Goal: Information Seeking & Learning: Learn about a topic

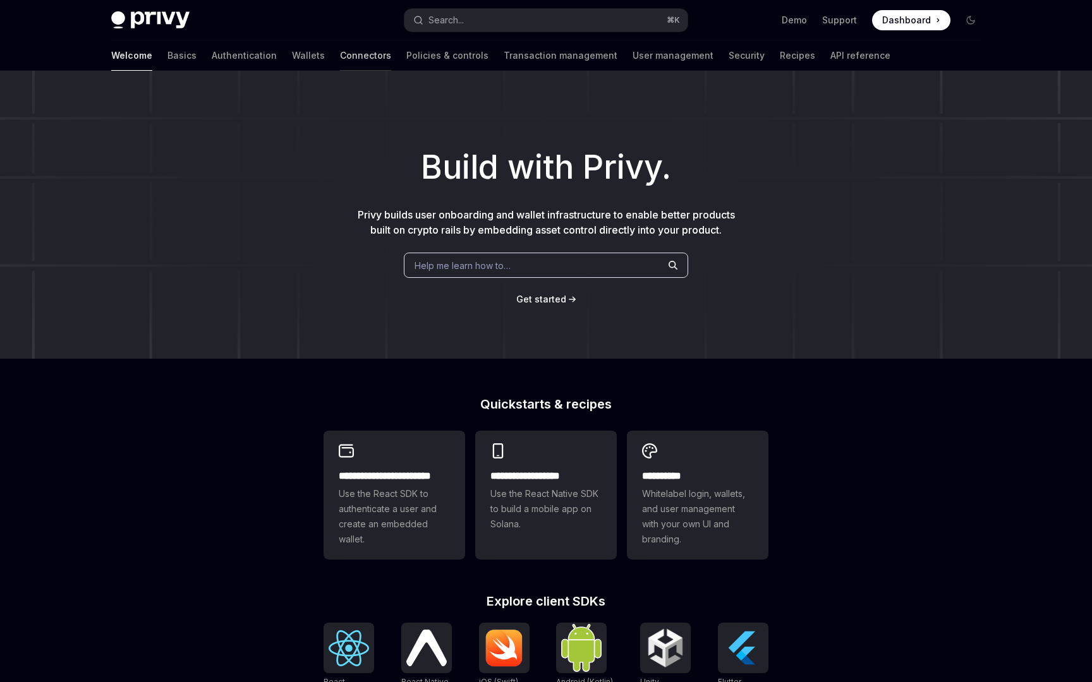
click at [340, 54] on link "Connectors" at bounding box center [365, 55] width 51 height 30
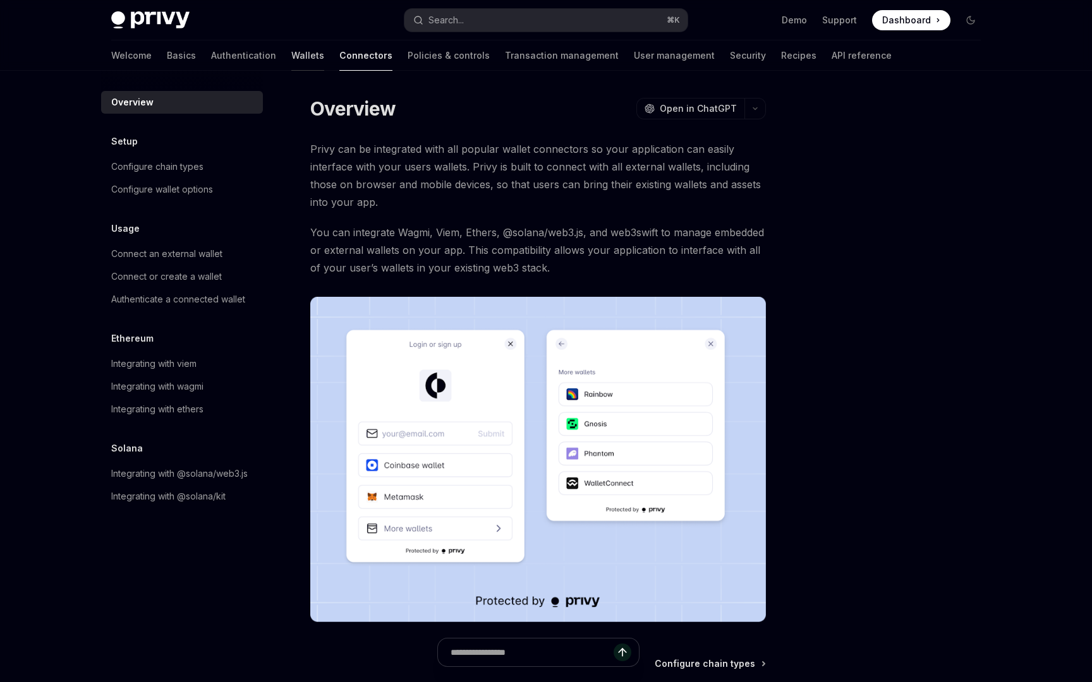
click at [291, 57] on link "Wallets" at bounding box center [307, 55] width 33 height 30
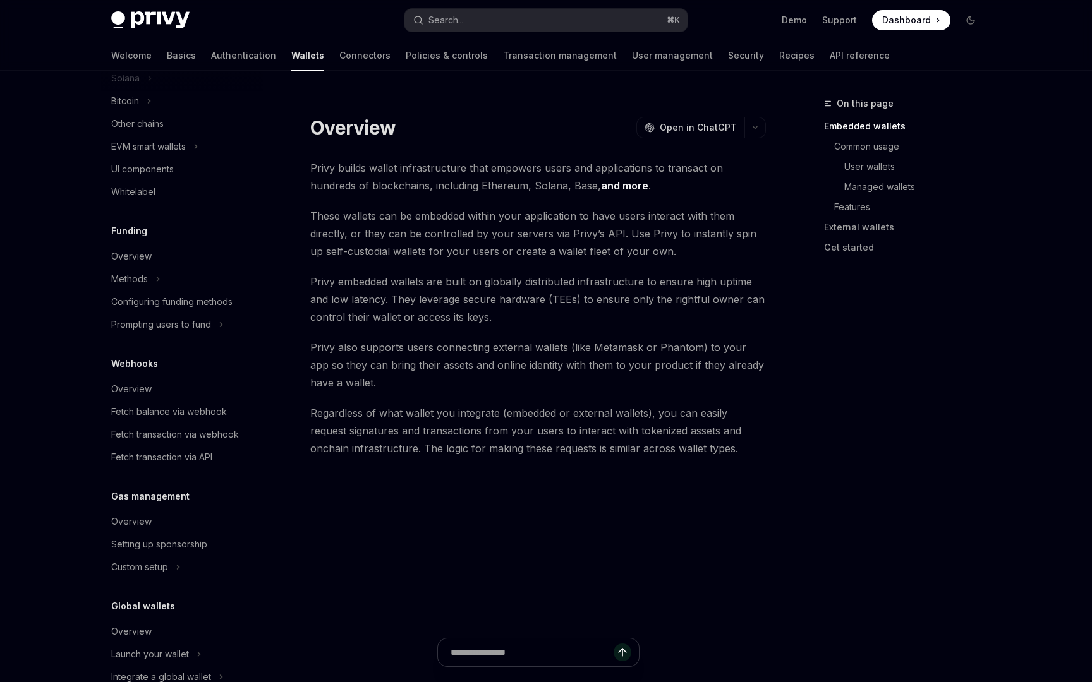
scroll to position [403, 0]
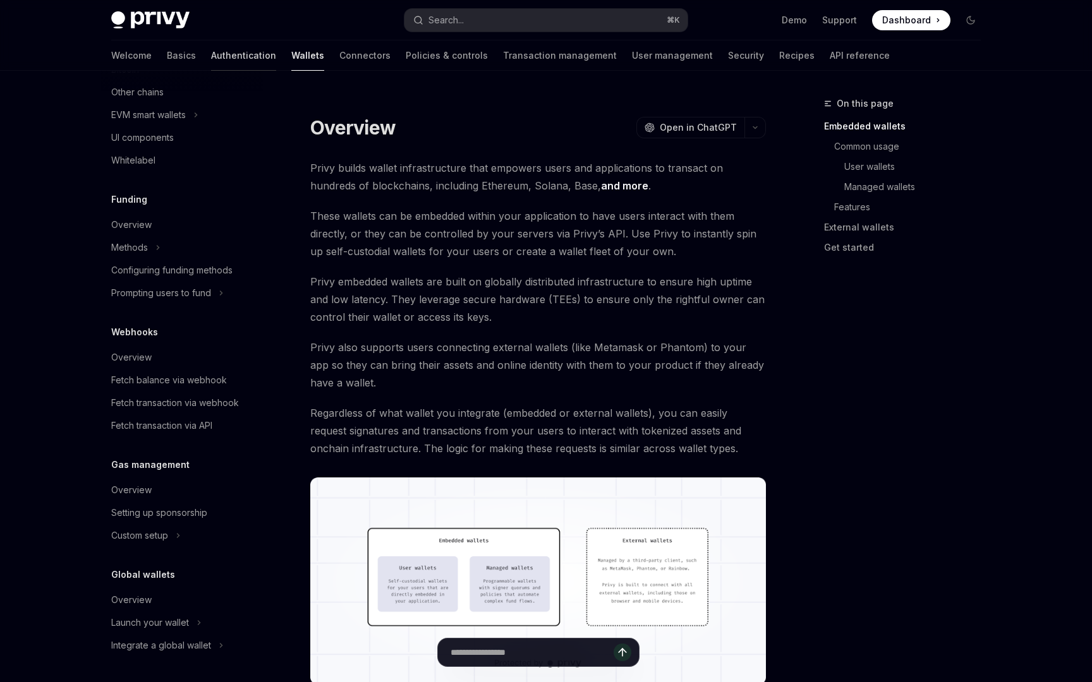
click at [211, 60] on link "Authentication" at bounding box center [243, 55] width 65 height 30
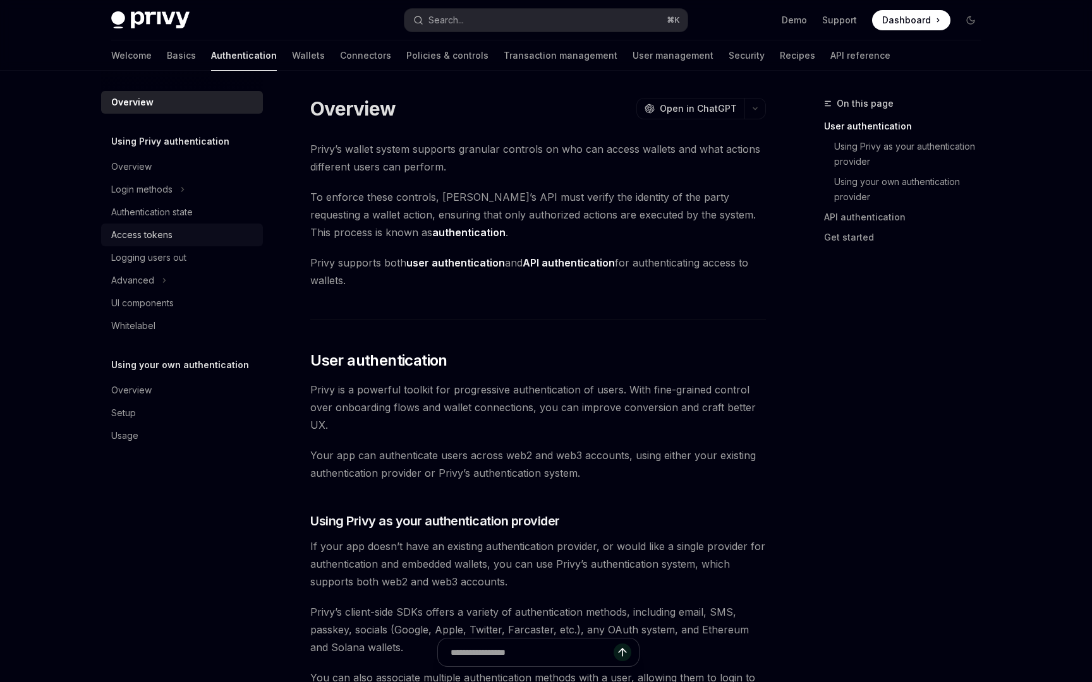
click at [171, 232] on div "Access tokens" at bounding box center [141, 234] width 61 height 15
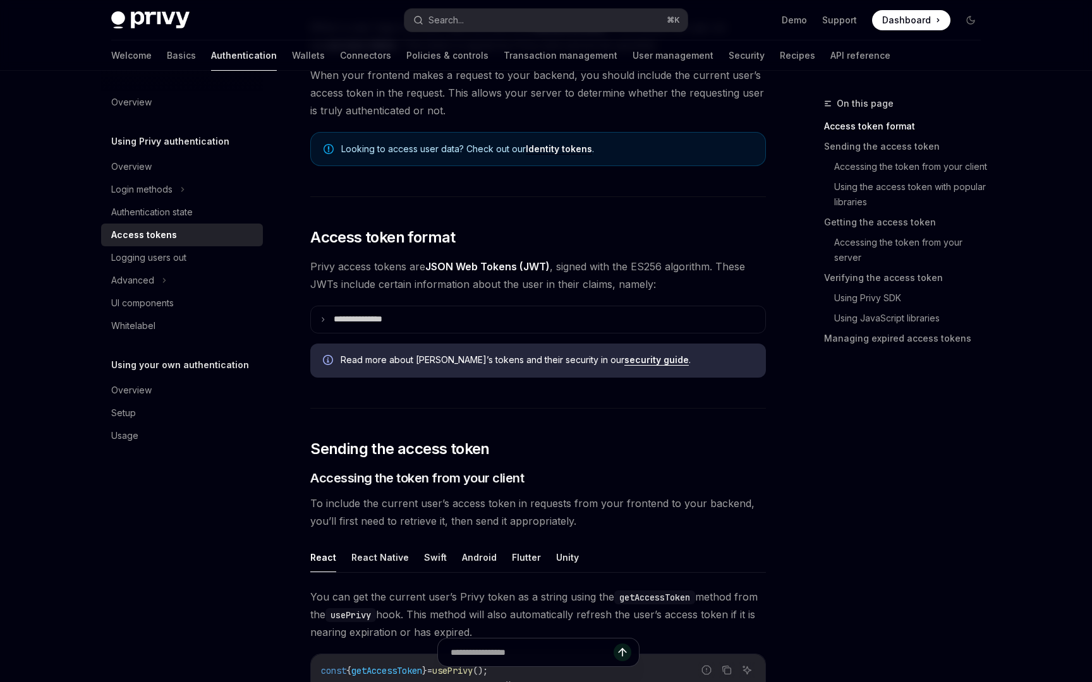
scroll to position [171, 0]
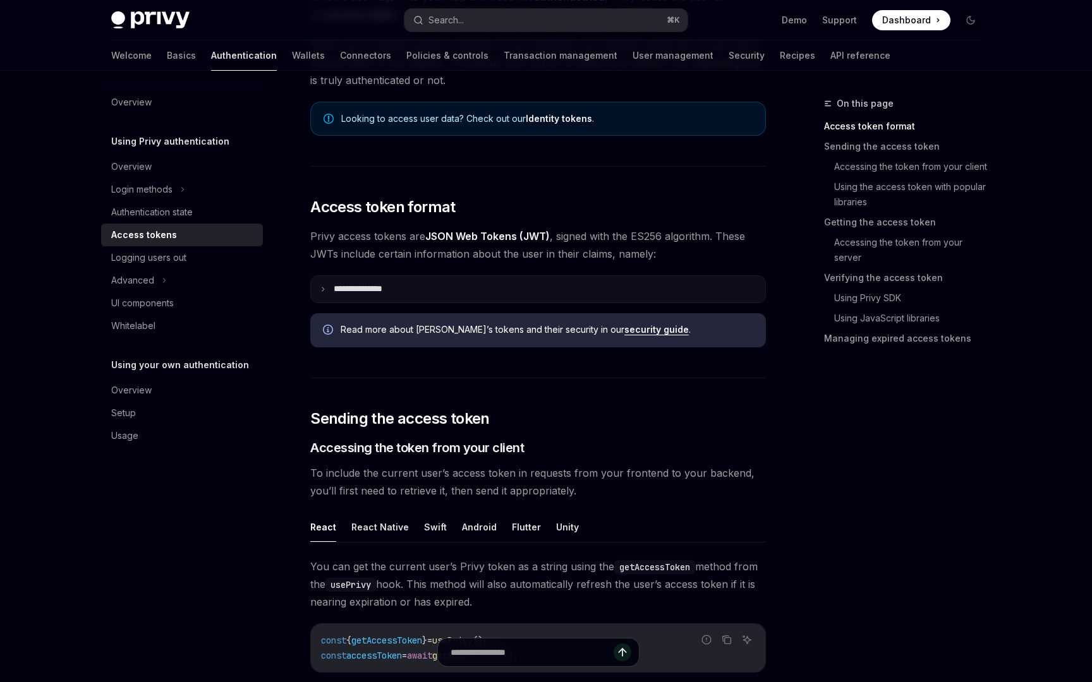
click at [440, 294] on summary "**********" at bounding box center [538, 289] width 454 height 27
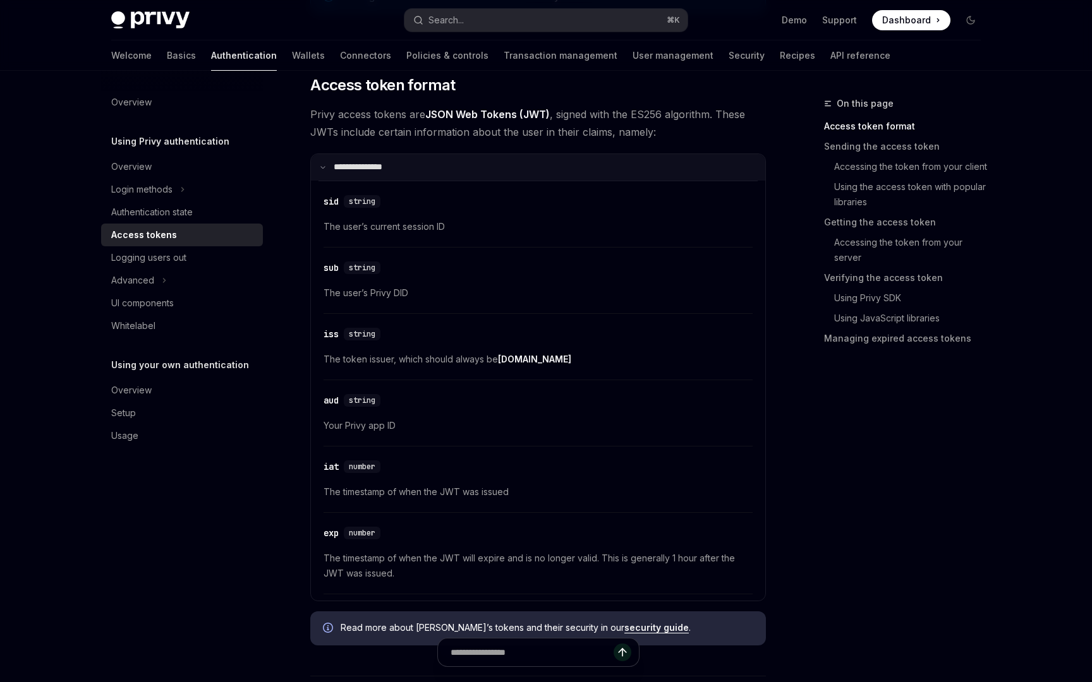
scroll to position [295, 0]
click at [459, 167] on summary "**********" at bounding box center [538, 165] width 454 height 27
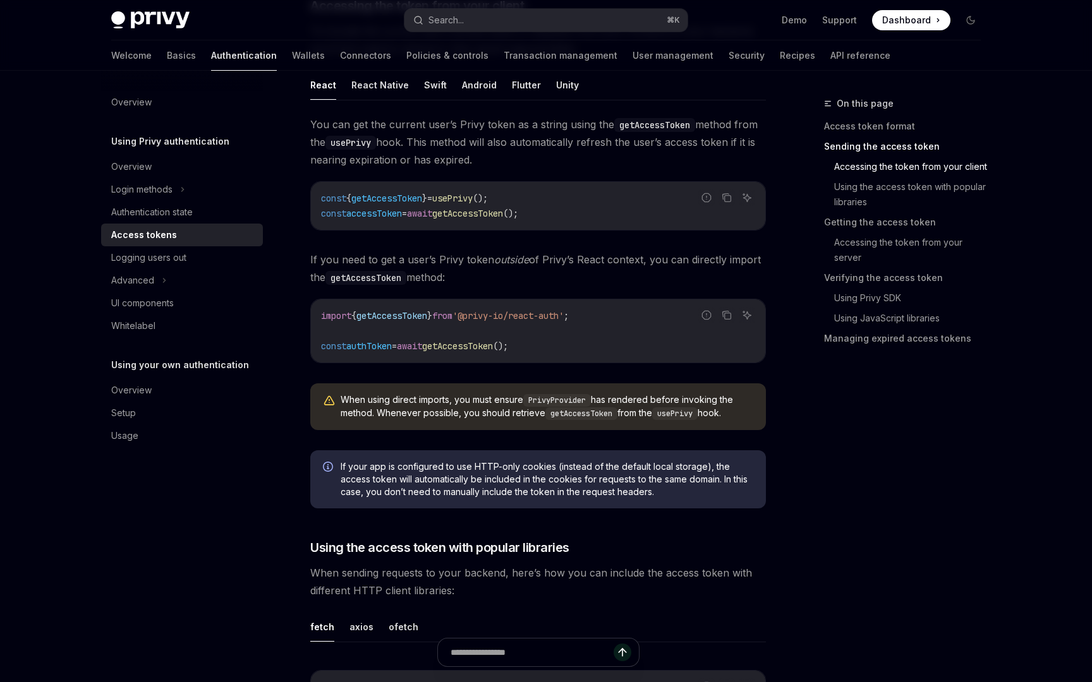
scroll to position [614, 0]
click at [523, 268] on span "If you need to get a user’s Privy token outside of Privy’s React context, you c…" at bounding box center [537, 267] width 455 height 35
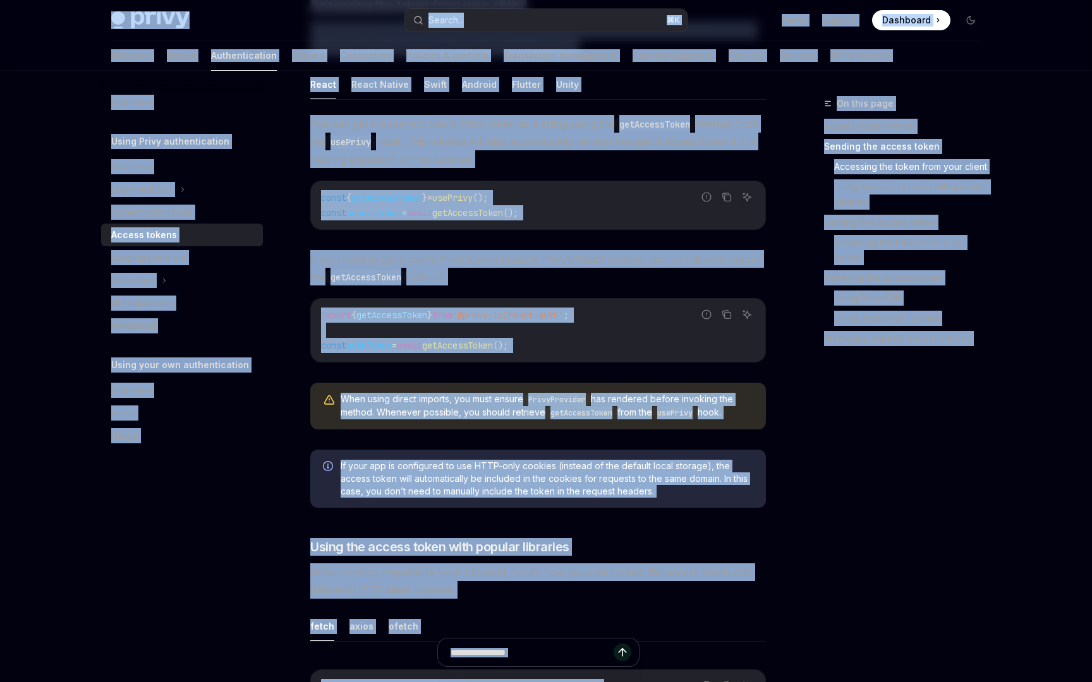
copy div "Lorem Ipsu dolo sita Consec... ⌘ A Elit Seddoei Temporinc Utlaboree Dolore... M…"
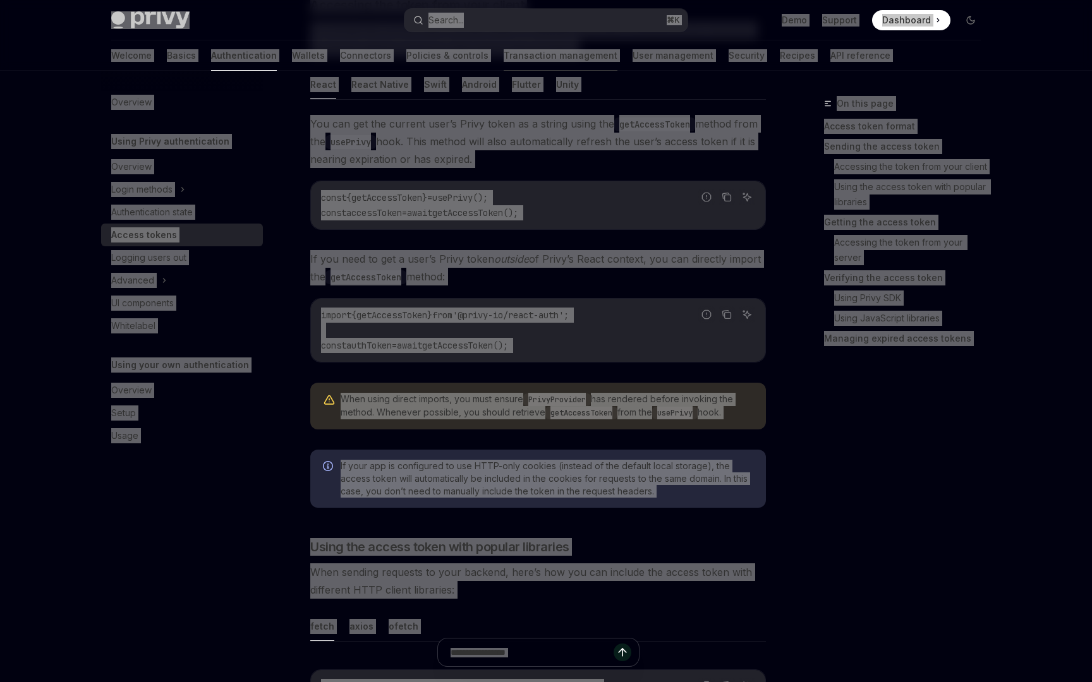
type textarea "*"
